Goal: Information Seeking & Learning: Understand process/instructions

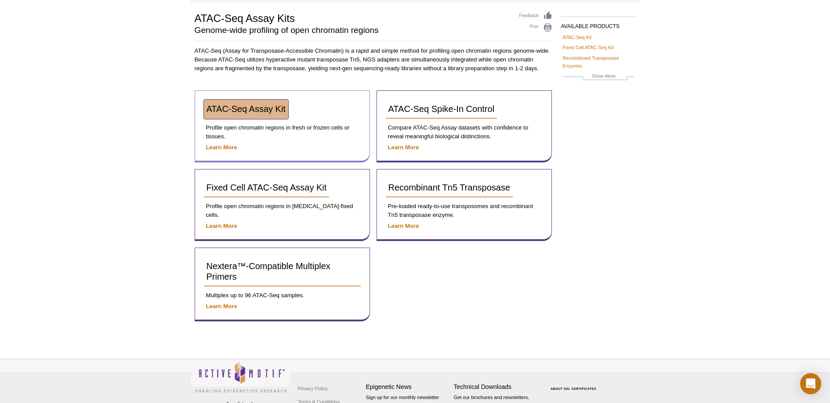
click at [249, 109] on span "ATAC-Seq Assay Kit" at bounding box center [245, 109] width 79 height 10
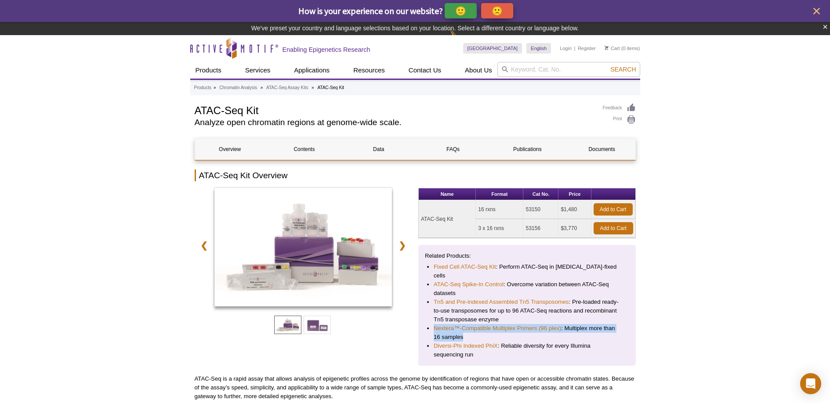
drag, startPoint x: 467, startPoint y: 329, endPoint x: 425, endPoint y: 319, distance: 42.9
click at [425, 319] on ul "Fixed Cell ATAC-Seq Kit : Perform ATAC-Seq in formaldehyde-fixed cells ATAC-Seq…" at bounding box center [522, 311] width 195 height 97
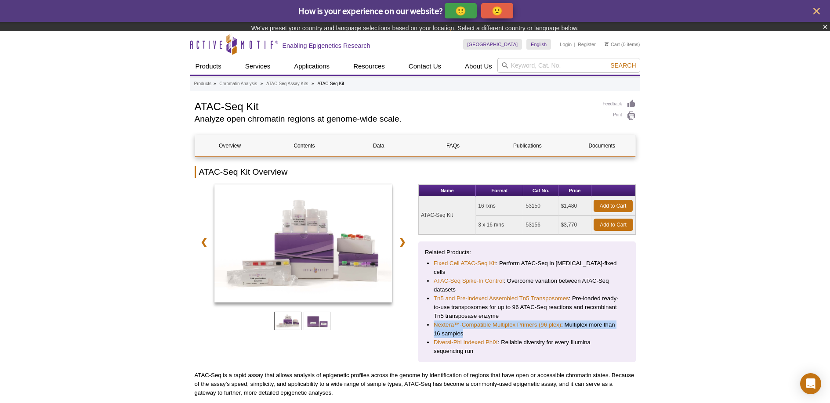
copy li "Nextera™-Compatible Multiplex Primers (96 plex) : Multiplex more than 16 samples"
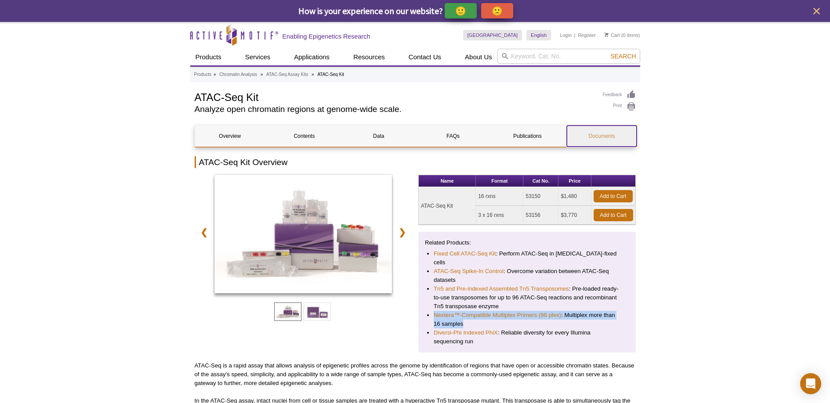
click at [607, 141] on link "Documents" at bounding box center [601, 136] width 70 height 21
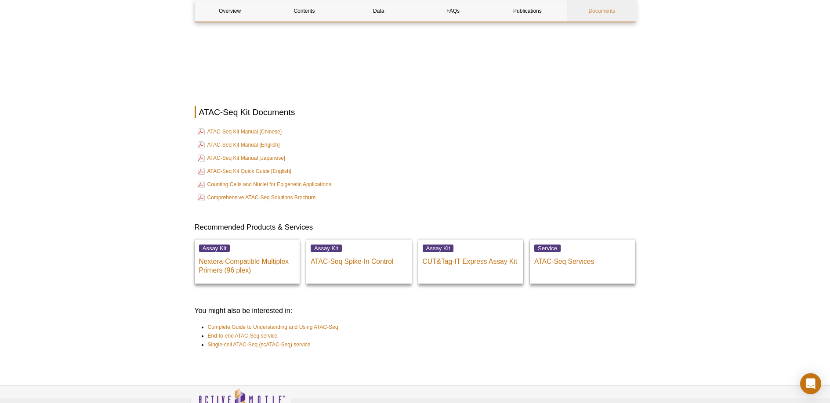
scroll to position [2028, 0]
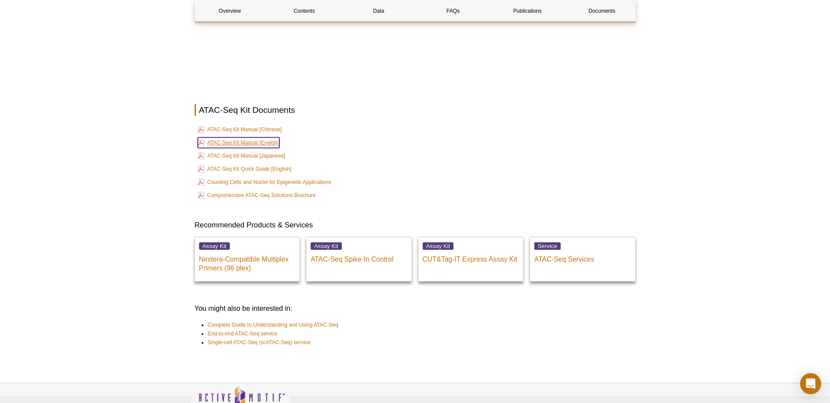
click at [261, 137] on link "ATAC-Seq Kit Manual [English]" at bounding box center [239, 142] width 82 height 11
